Goal: Information Seeking & Learning: Learn about a topic

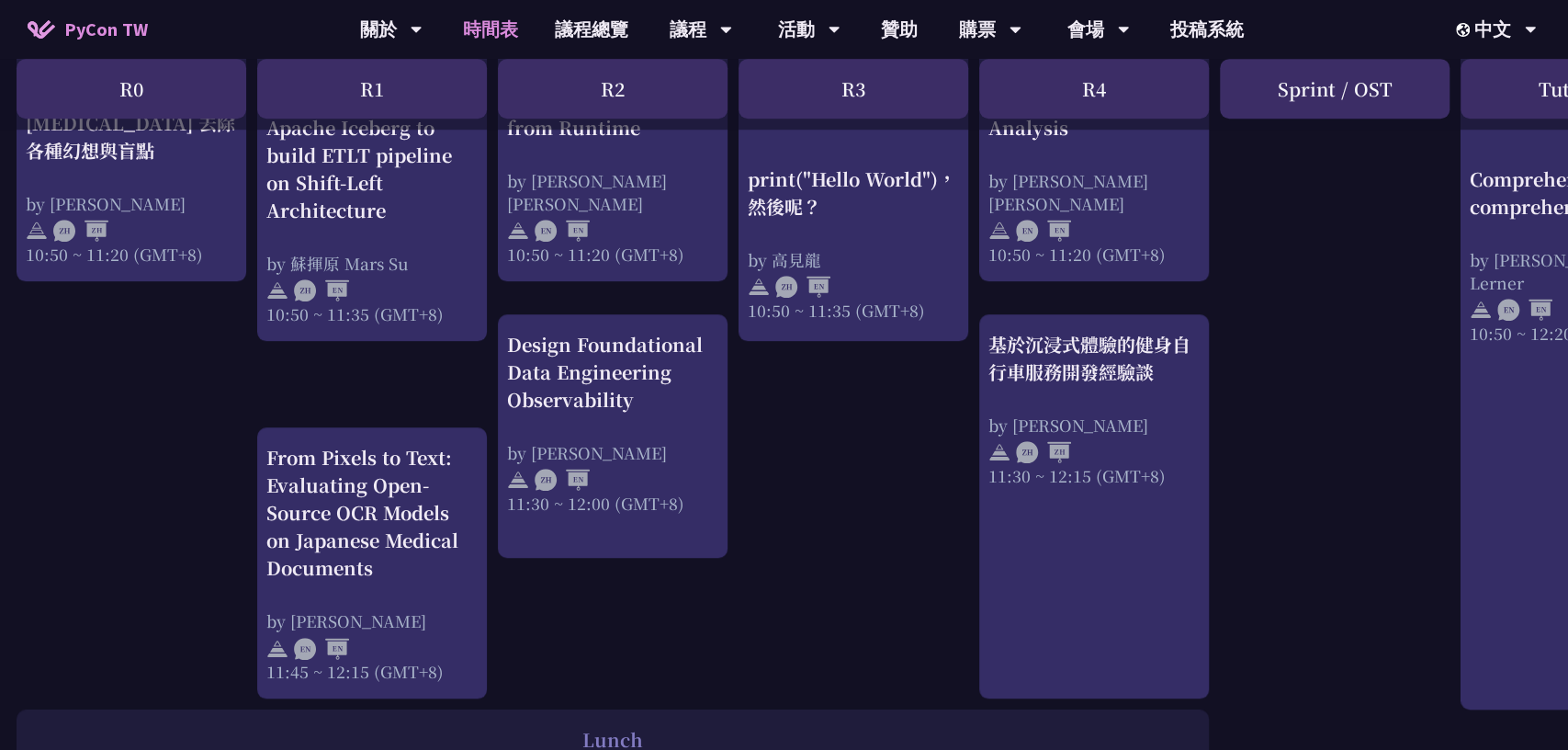
scroll to position [1552, 2]
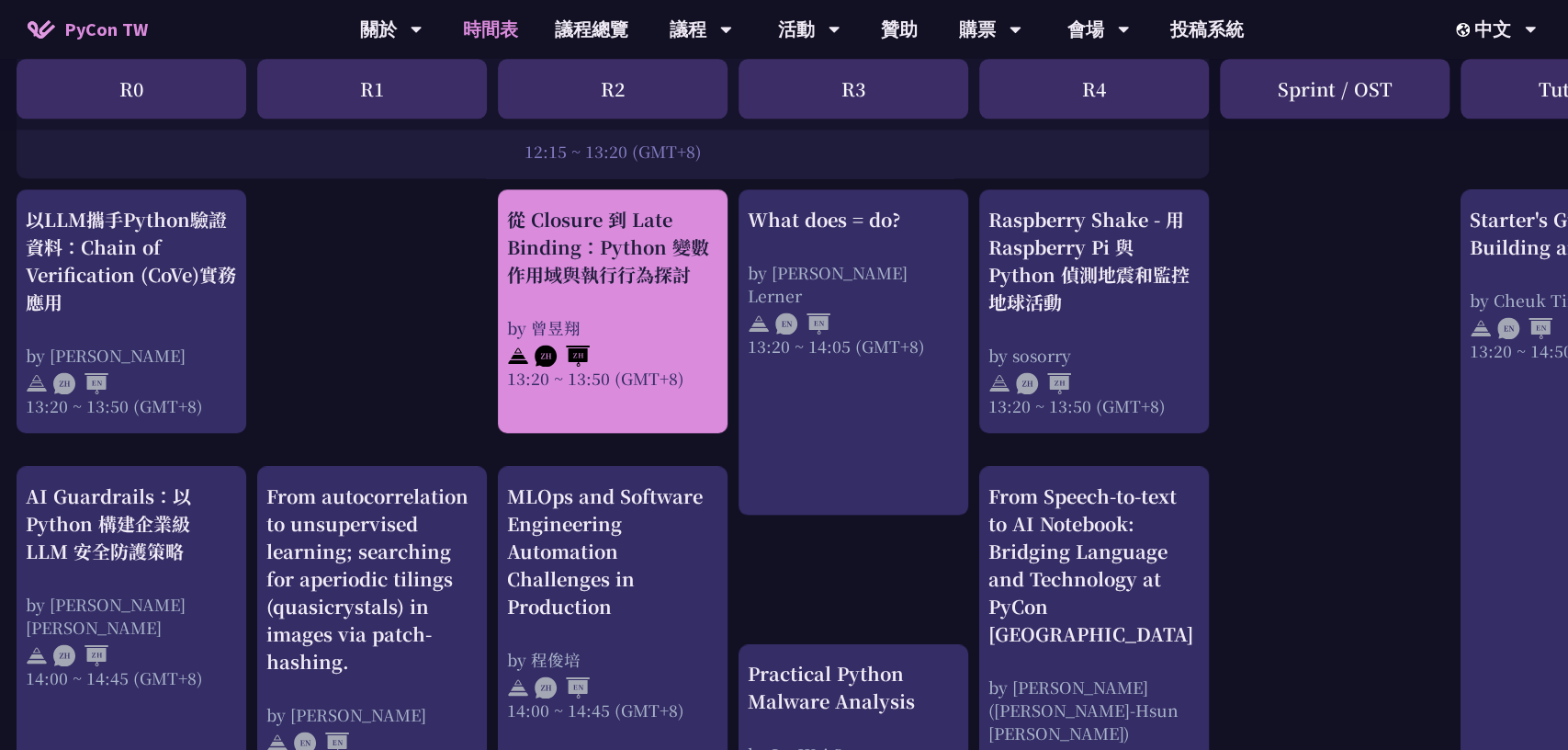
click at [638, 323] on div "by 曾昱翔" at bounding box center [613, 327] width 212 height 23
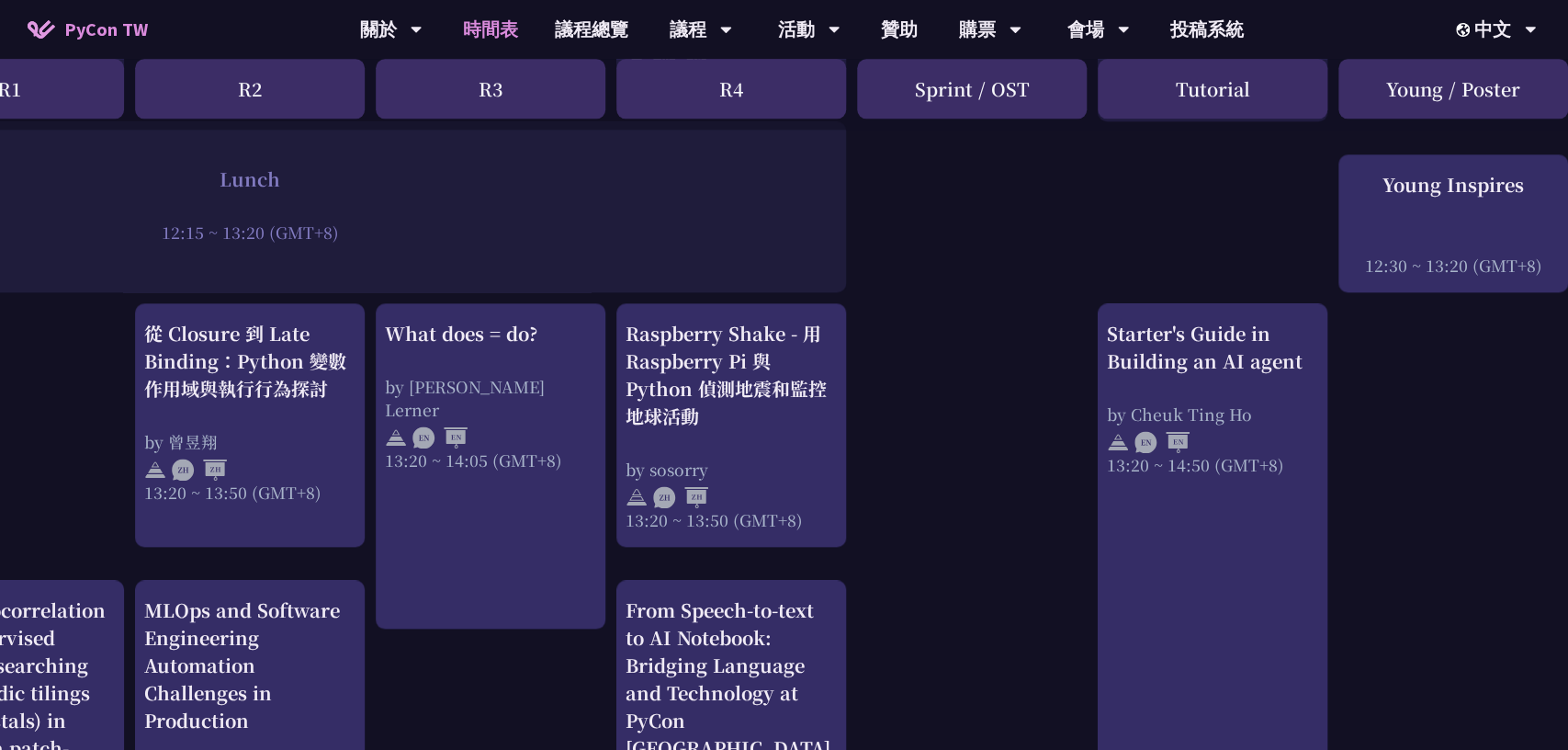
scroll to position [1439, 383]
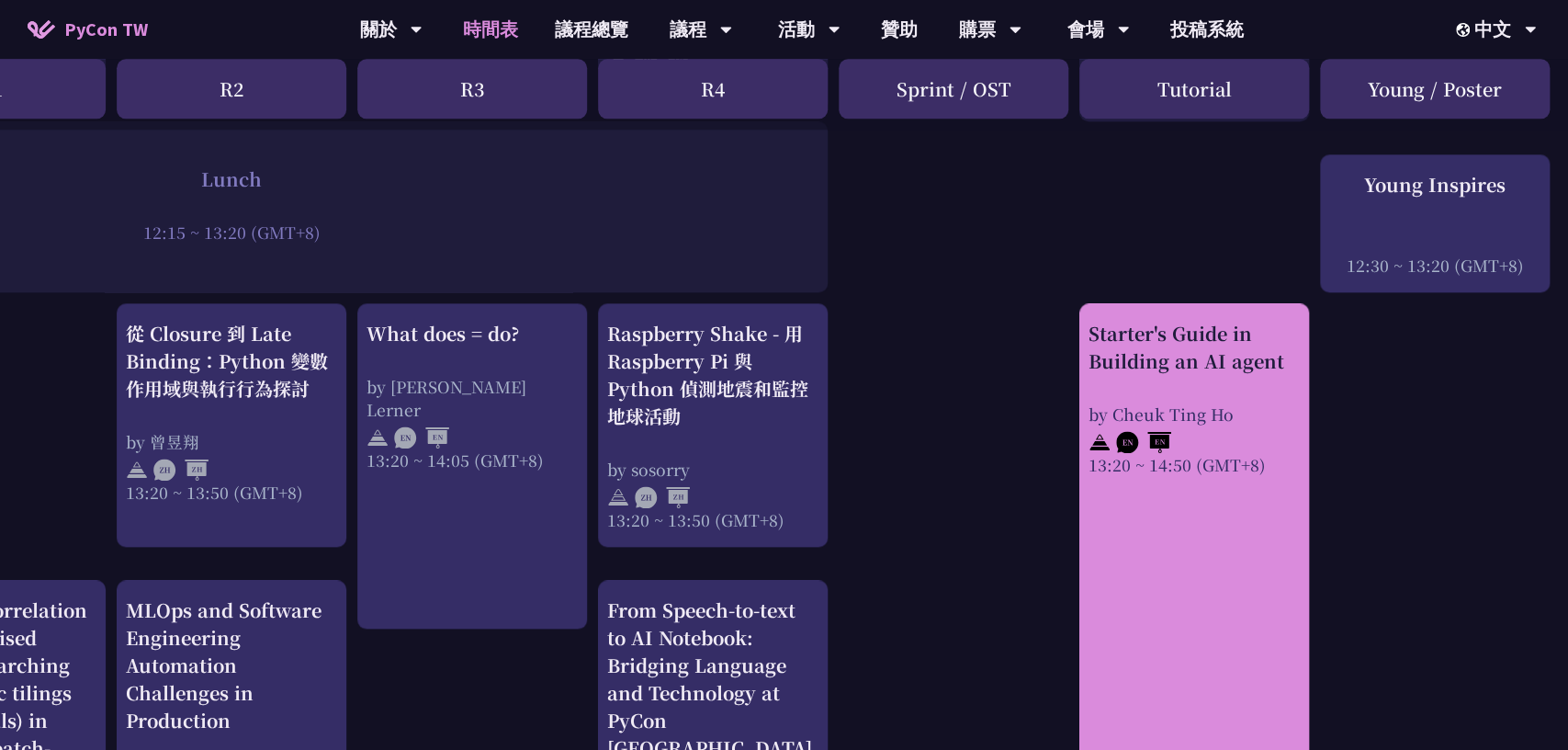
click at [1185, 432] on div at bounding box center [1194, 439] width 212 height 28
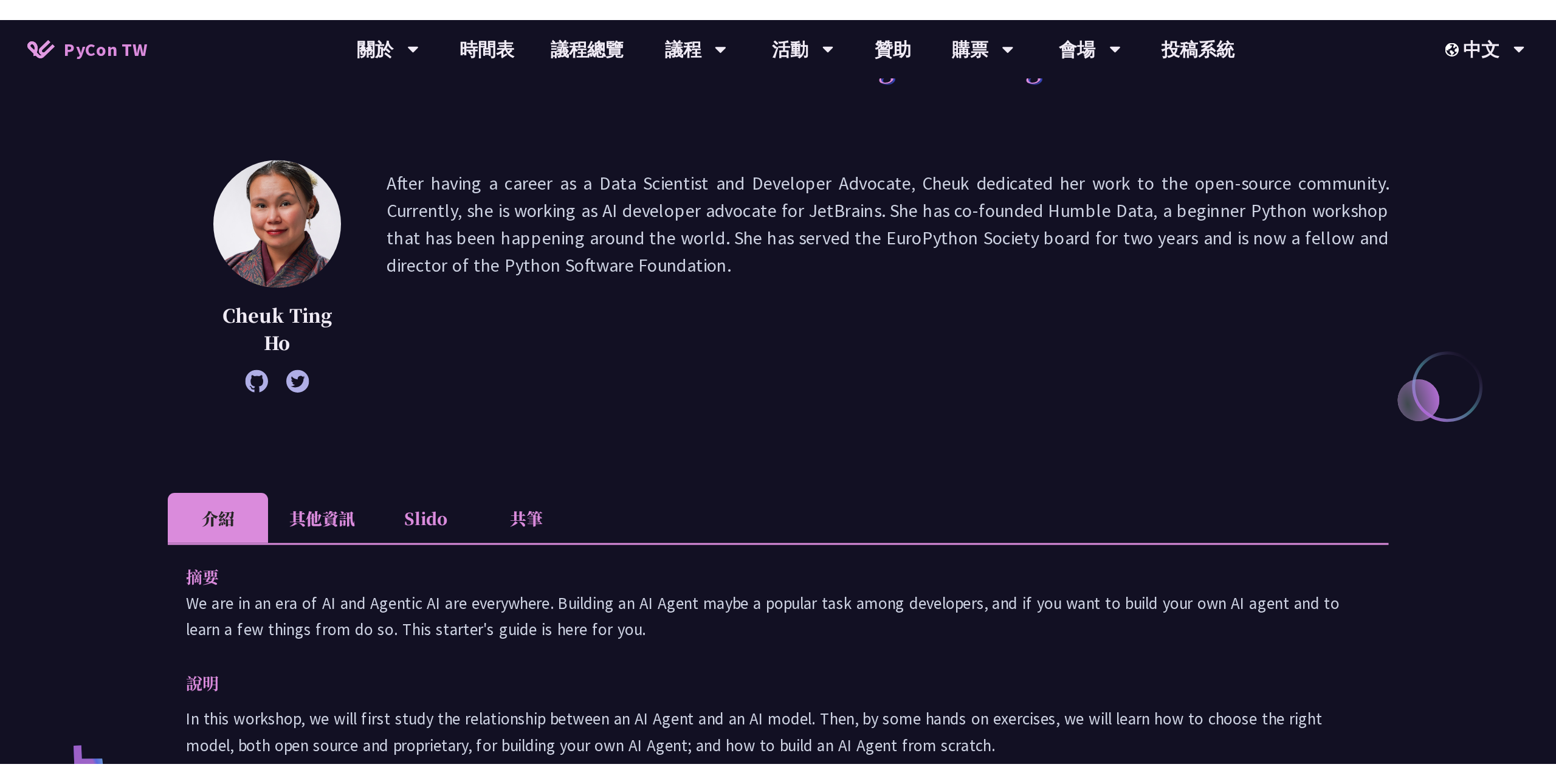
scroll to position [287, 0]
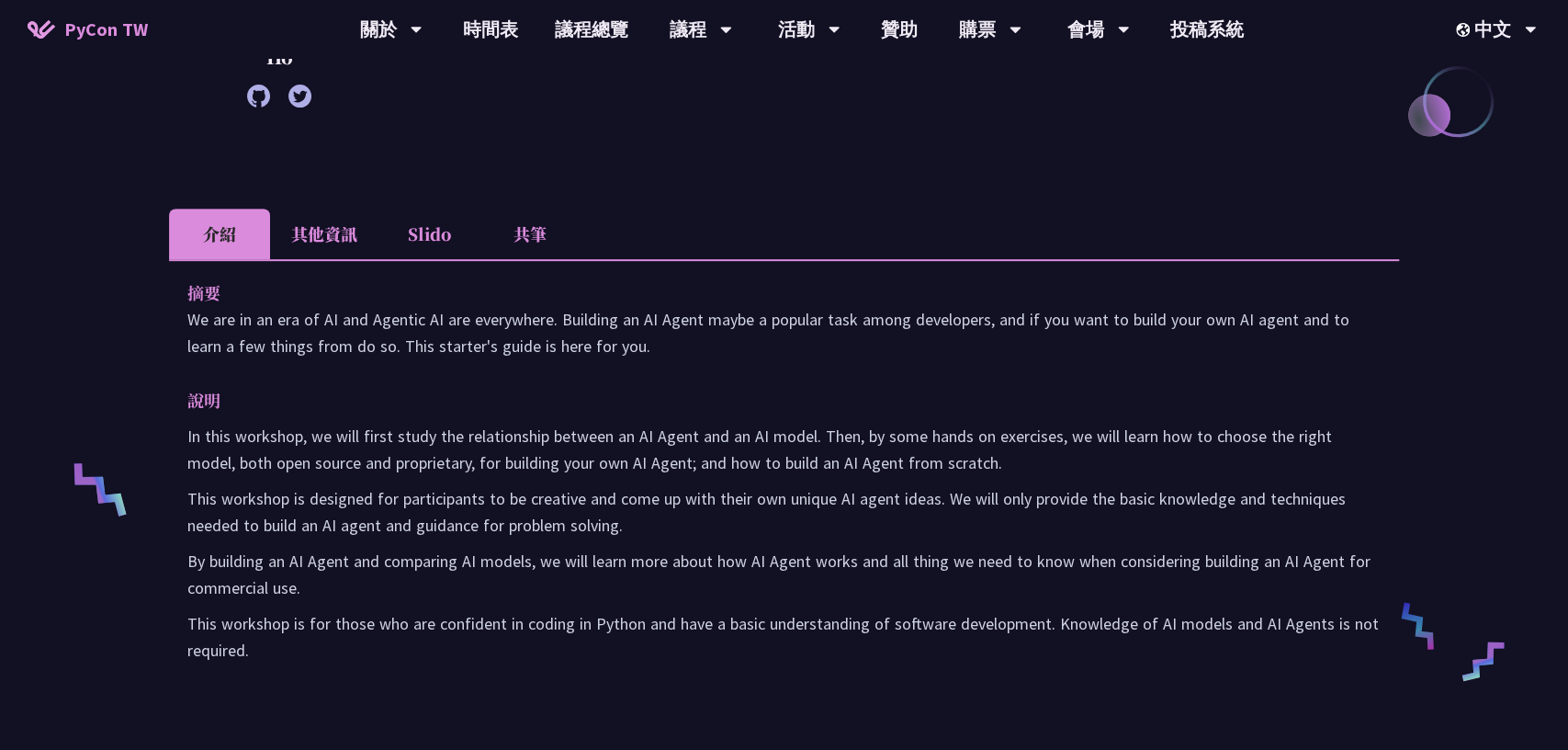
drag, startPoint x: 188, startPoint y: 290, endPoint x: 405, endPoint y: 680, distance: 446.3
click at [405, 680] on div "摘要 We are in an era of AI and Agentic AI are everywhere. Building an AI Agent m…" at bounding box center [784, 484] width 1230 height 450
copy div "lo Ip dol si am con ad EL sed Doeiusm TE inc utlaboreet. Dolorema al EN Admin v…"
click at [325, 234] on li "其他資訊" at bounding box center [324, 234] width 109 height 50
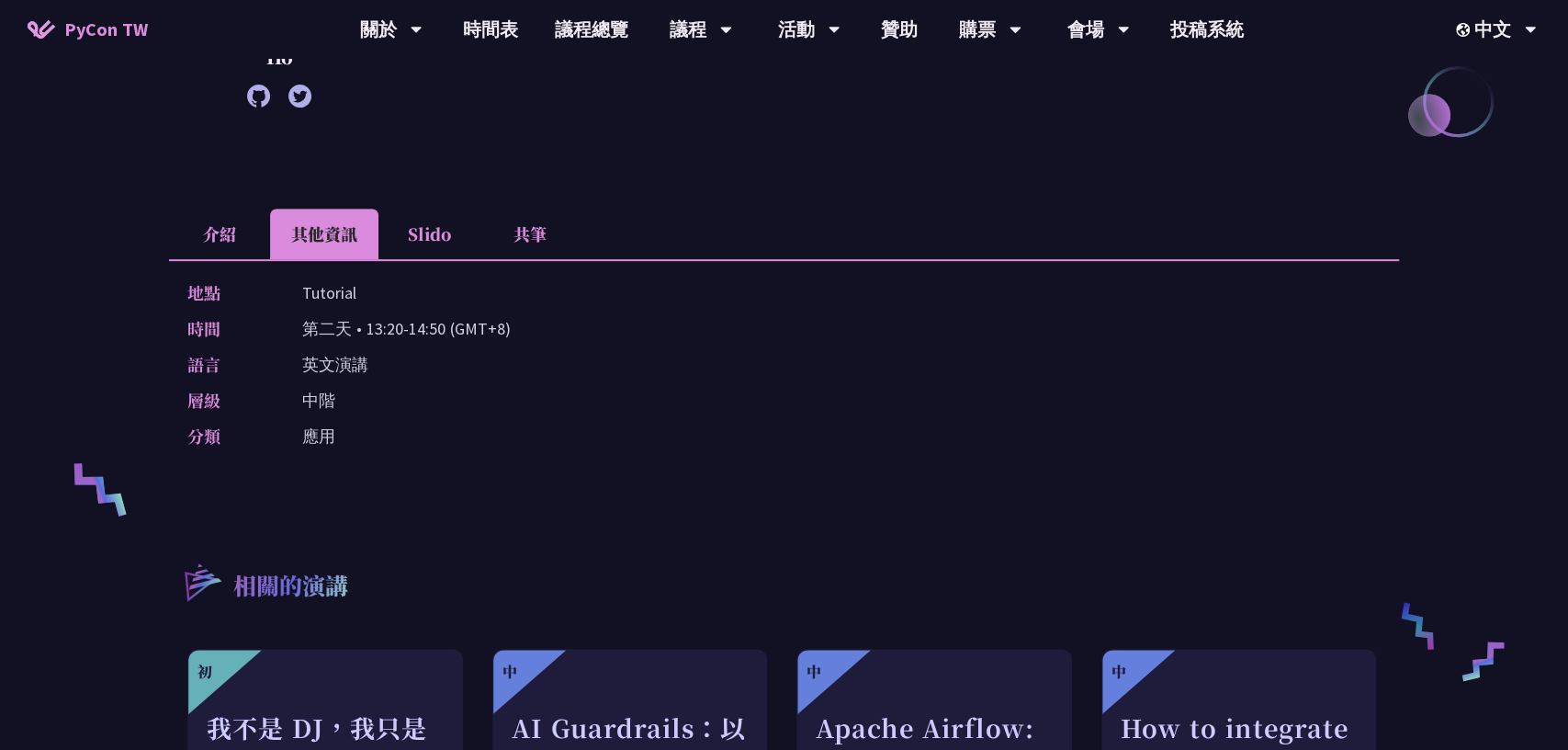
click at [227, 239] on li "介紹" at bounding box center [220, 234] width 101 height 50
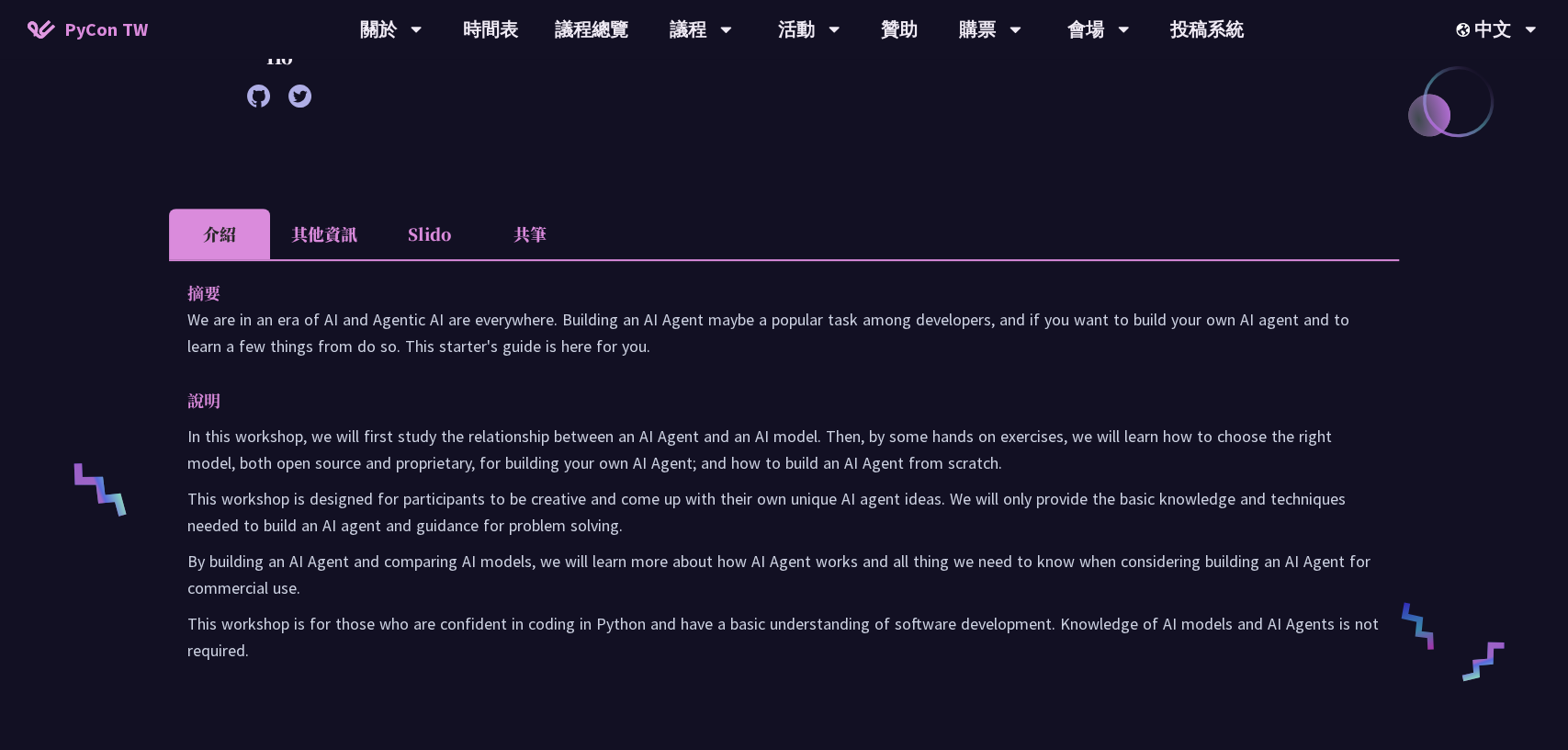
drag, startPoint x: 187, startPoint y: 299, endPoint x: 423, endPoint y: 642, distance: 416.3
click at [423, 642] on div "摘要 We are in an era of AI and Agentic AI are everywhere. Building an AI Agent m…" at bounding box center [784, 484] width 1230 height 450
copy div "lo Ip dol si am con ad EL sed Doeiusm TE inc utlaboreet. Dolorema al EN Admin v…"
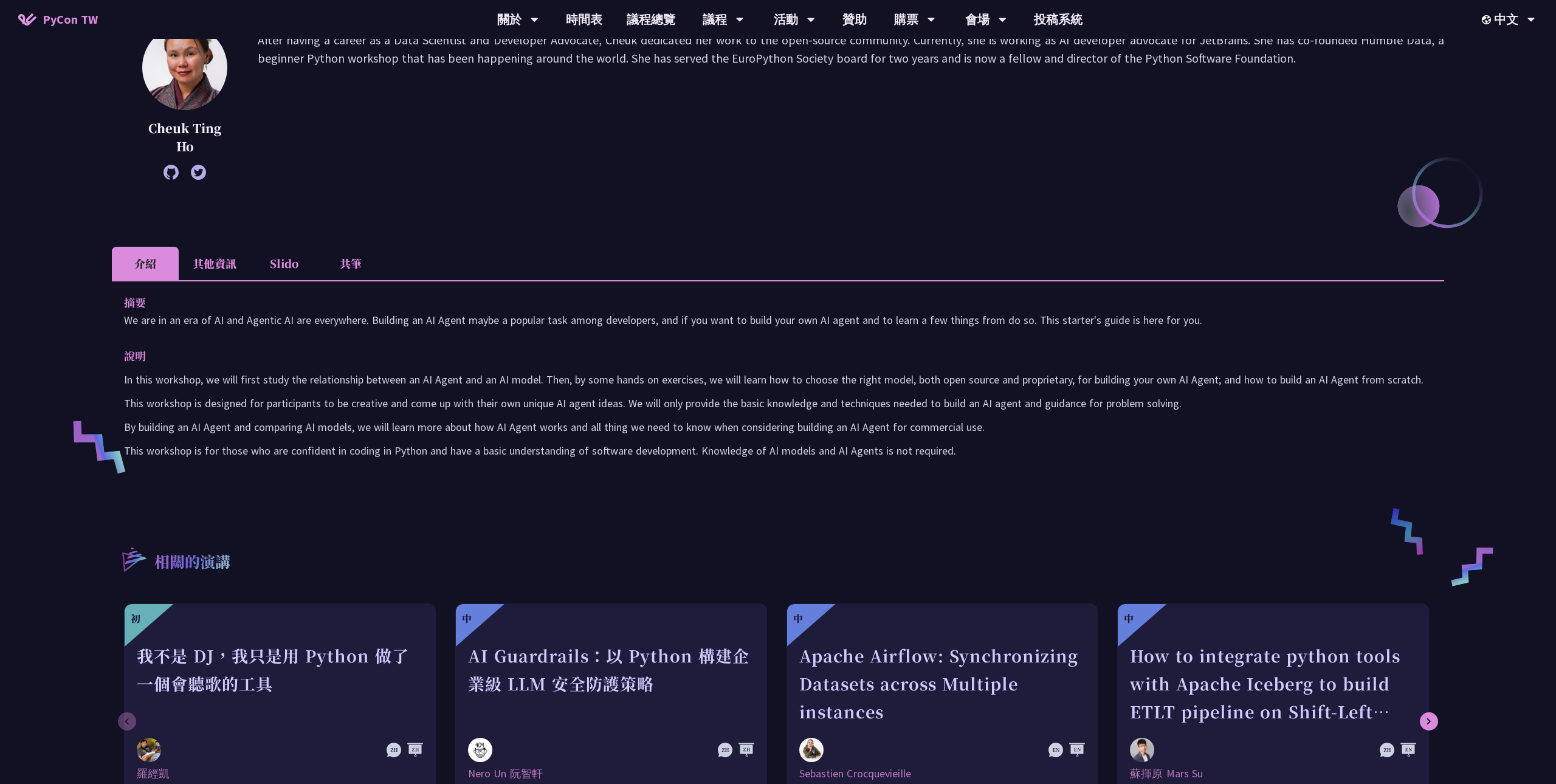
scroll to position [0, 0]
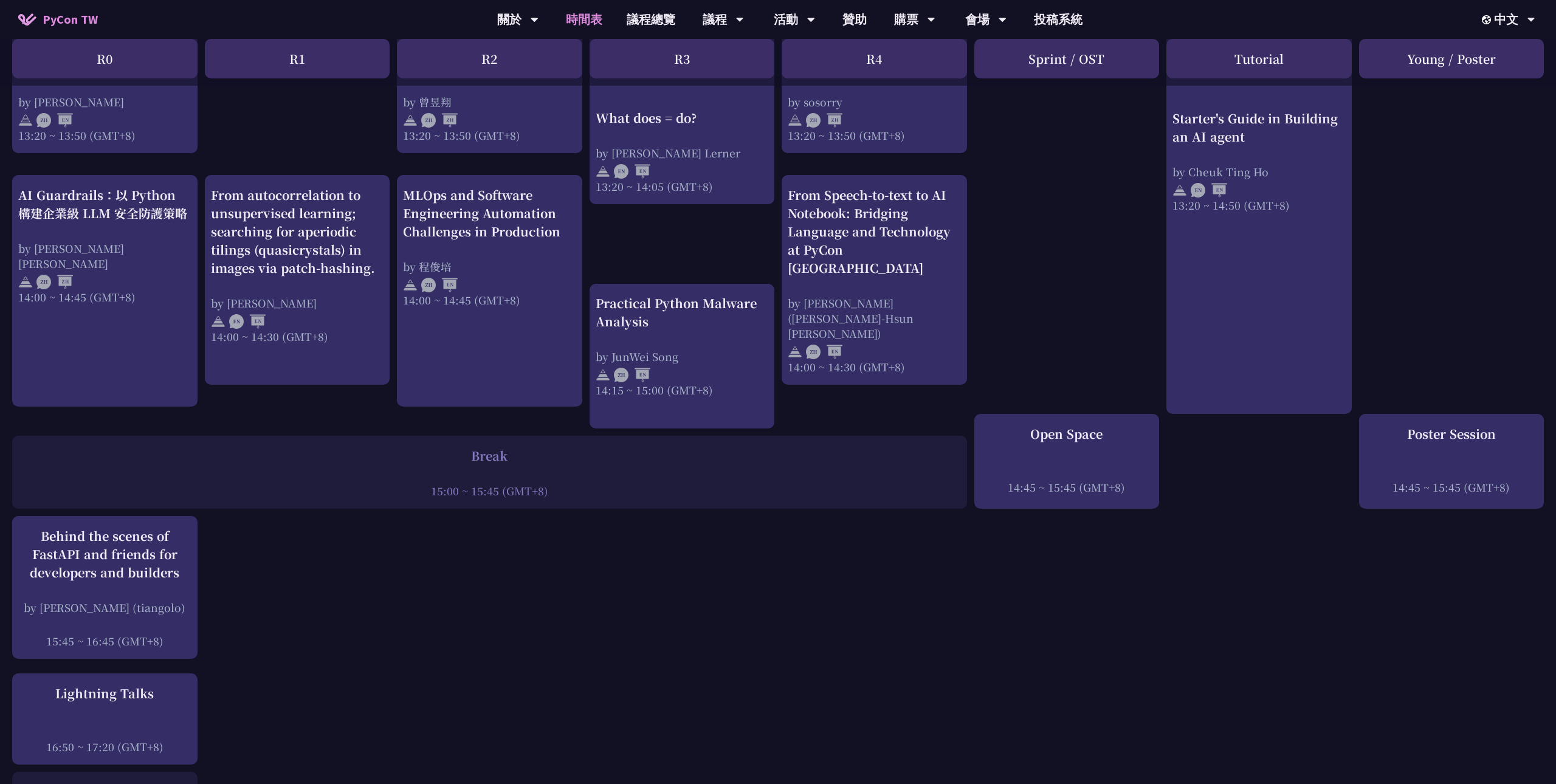
scroll to position [805, 0]
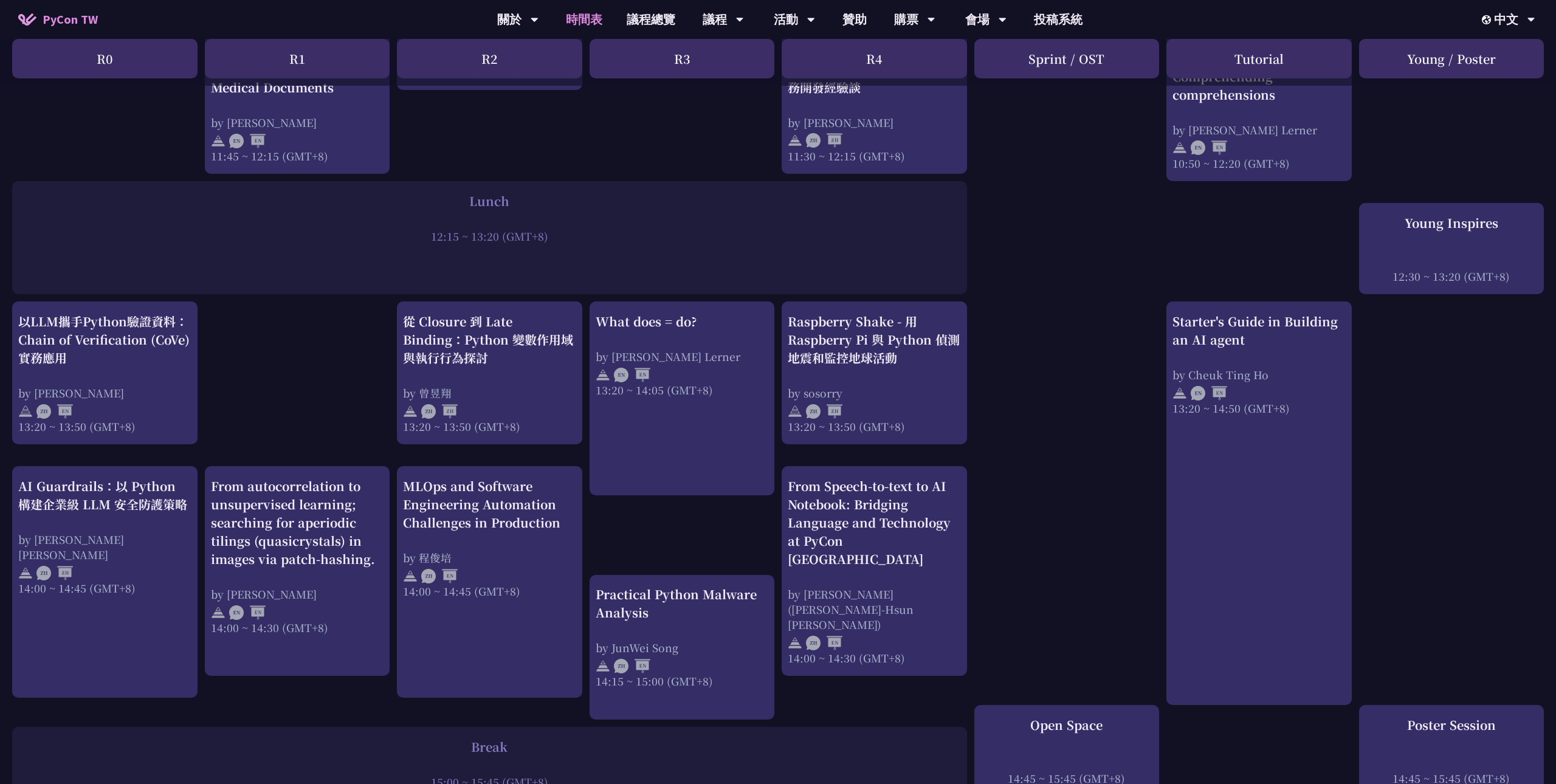
click at [166, 353] on div "以LLM攜手Python驗證資料：Chain of Verification (CoVe)實務應用 by [PERSON_NAME] 13:20 ~ 13:5…" at bounding box center [105, 373] width 173 height 122
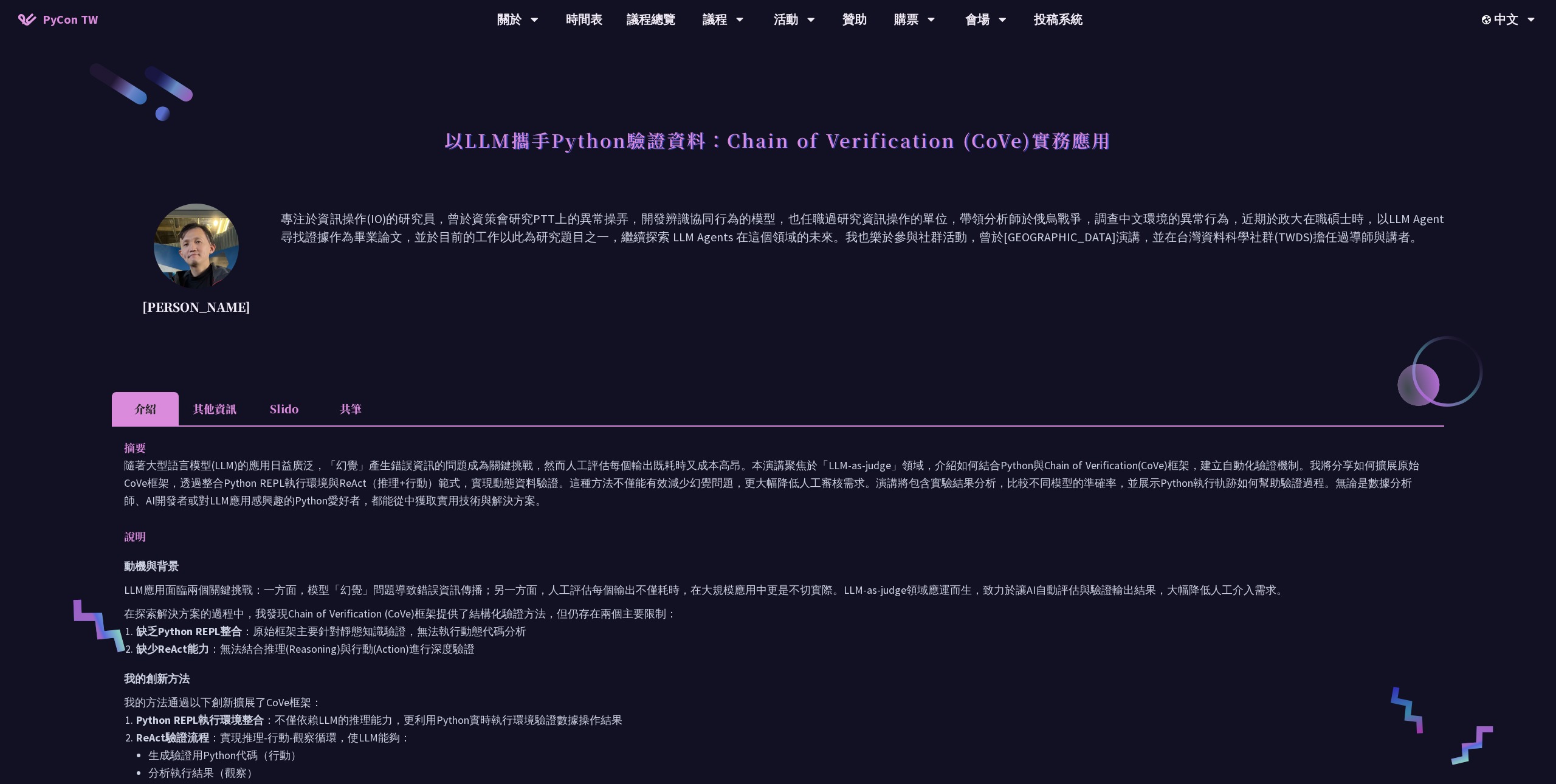
click at [234, 406] on li "其他資訊" at bounding box center [215, 408] width 72 height 33
